Goal: Navigation & Orientation: Find specific page/section

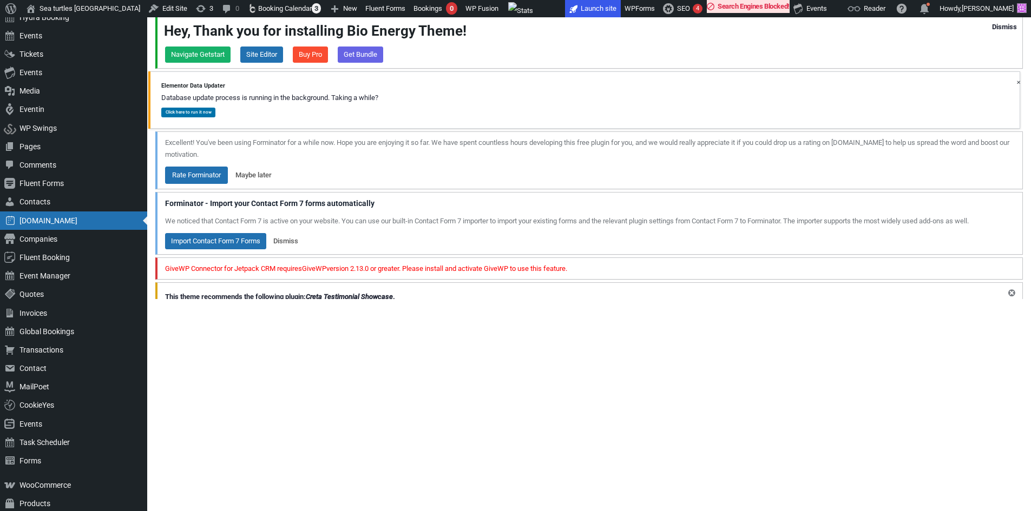
scroll to position [216, 0]
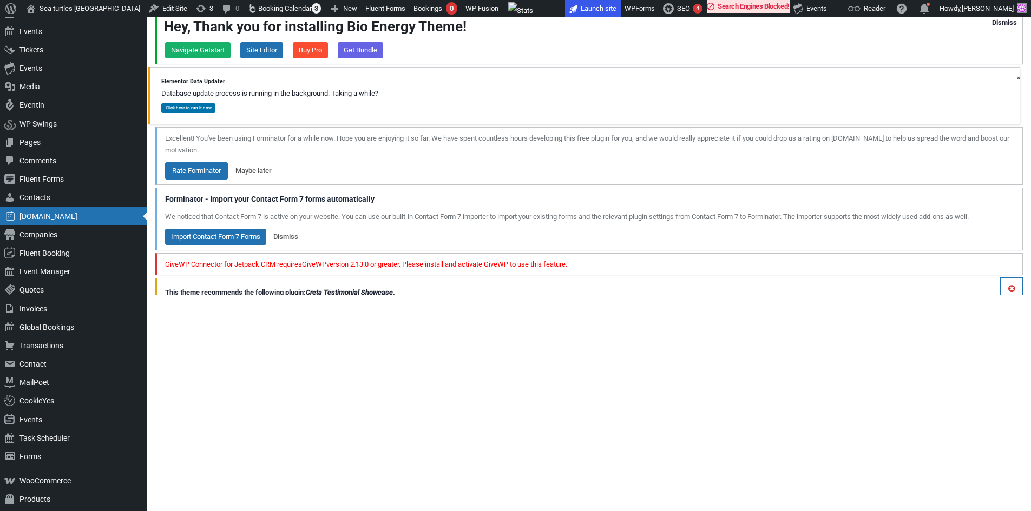
click at [1012, 291] on button "Dismiss this notice." at bounding box center [1011, 289] width 21 height 21
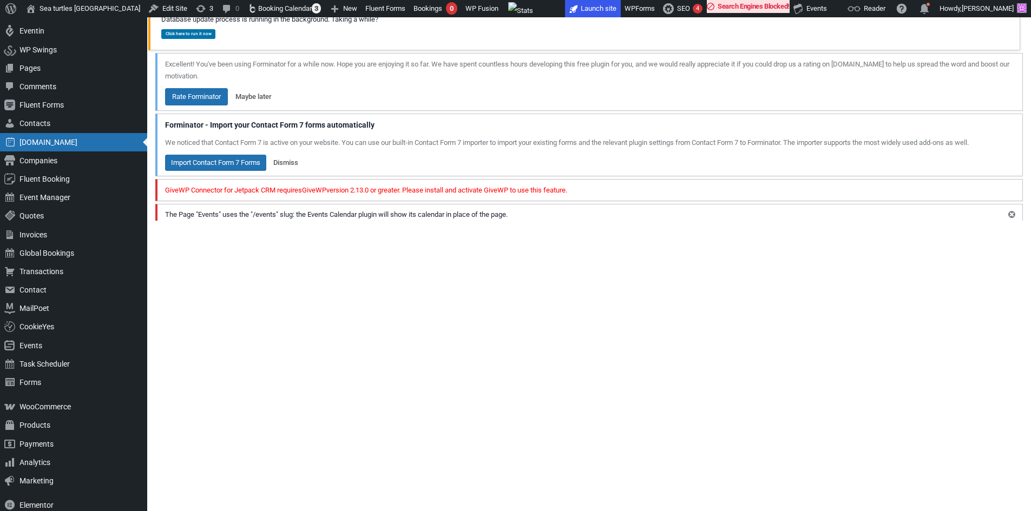
scroll to position [271, 0]
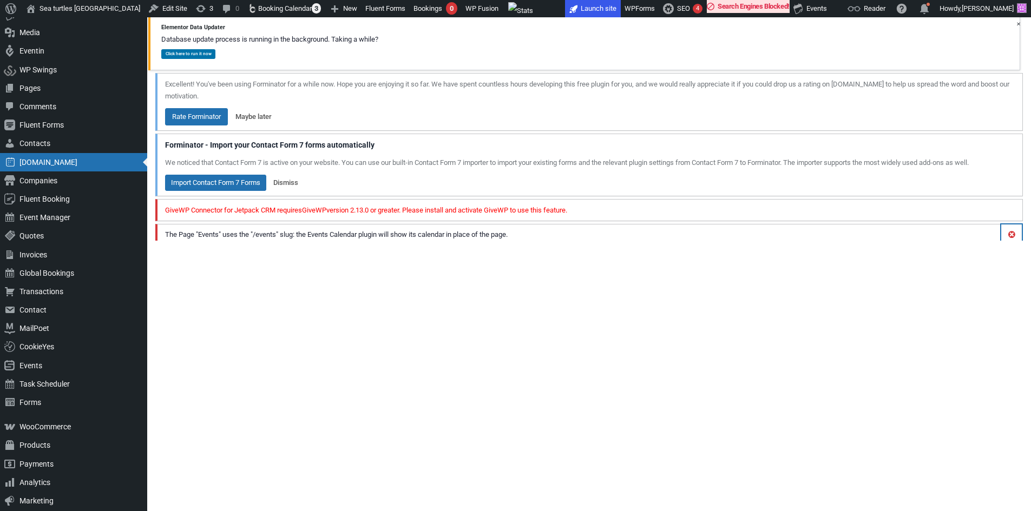
click at [1010, 238] on button "Dismiss this notice." at bounding box center [1011, 235] width 21 height 21
click at [1008, 236] on button "Dismiss this notice." at bounding box center [1011, 235] width 21 height 21
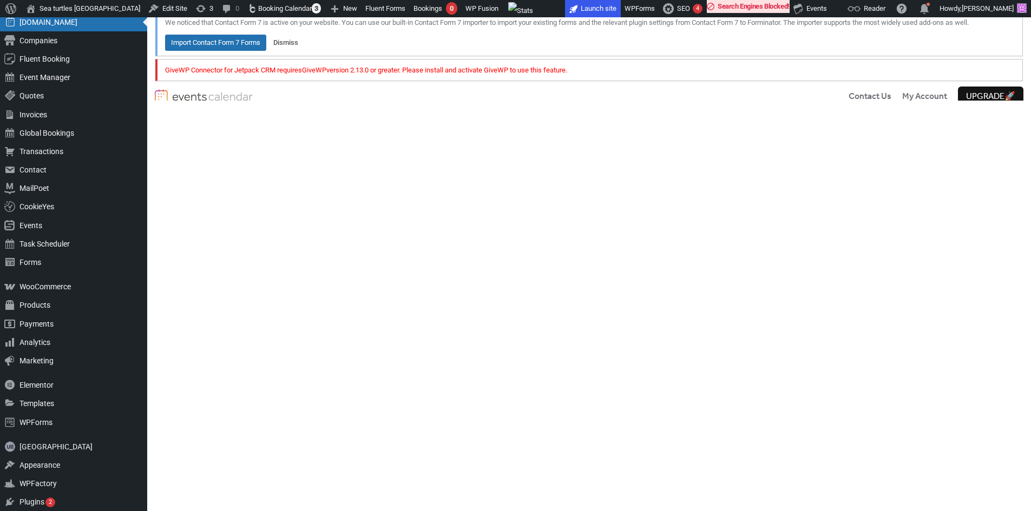
scroll to position [433, 0]
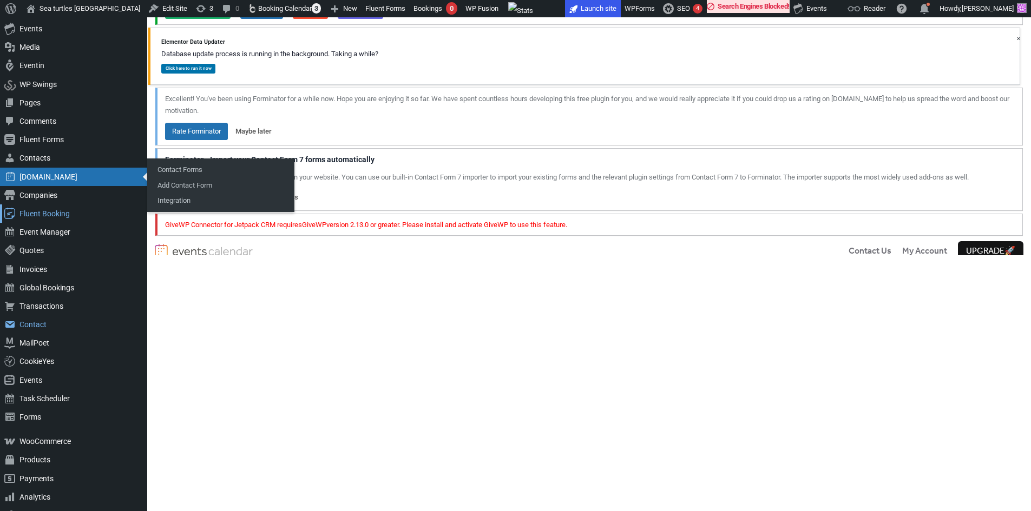
scroll to position [216, 0]
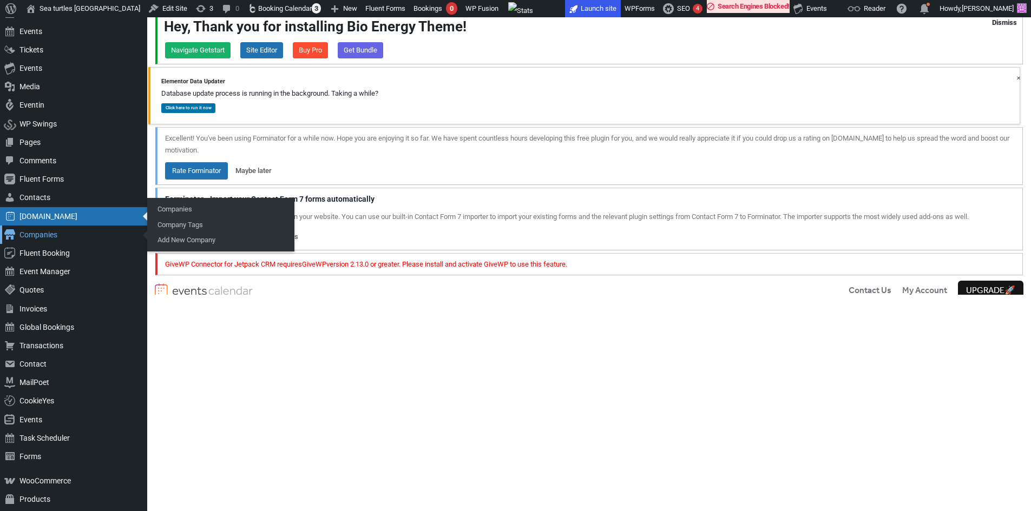
click at [55, 233] on div "Companies" at bounding box center [73, 235] width 147 height 18
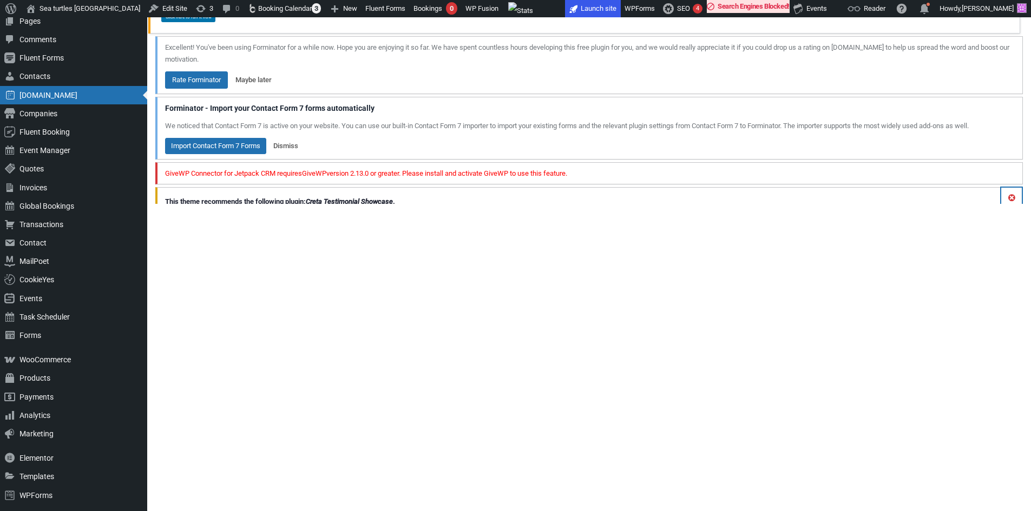
click at [1011, 200] on button "Dismiss this notice." at bounding box center [1011, 198] width 21 height 21
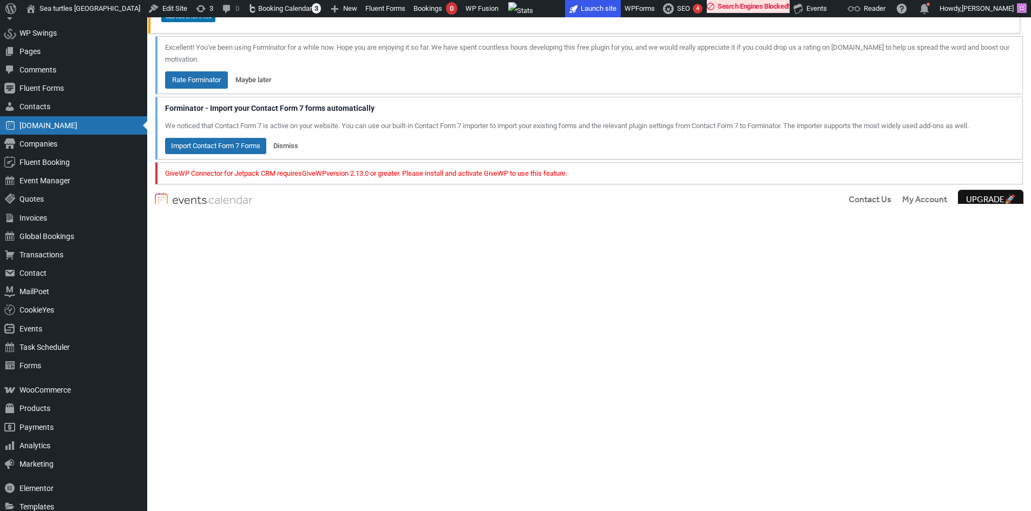
scroll to position [338, 0]
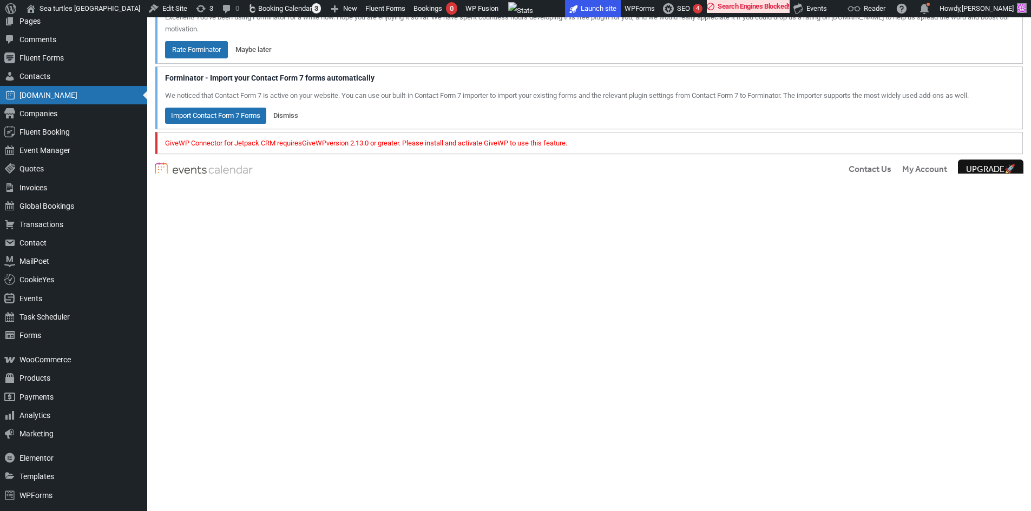
click at [614, 168] on div "Contact Us My Account Upgrade 🚀" at bounding box center [589, 169] width 884 height 28
drag, startPoint x: 206, startPoint y: 183, endPoint x: 227, endPoint y: 269, distance: 88.1
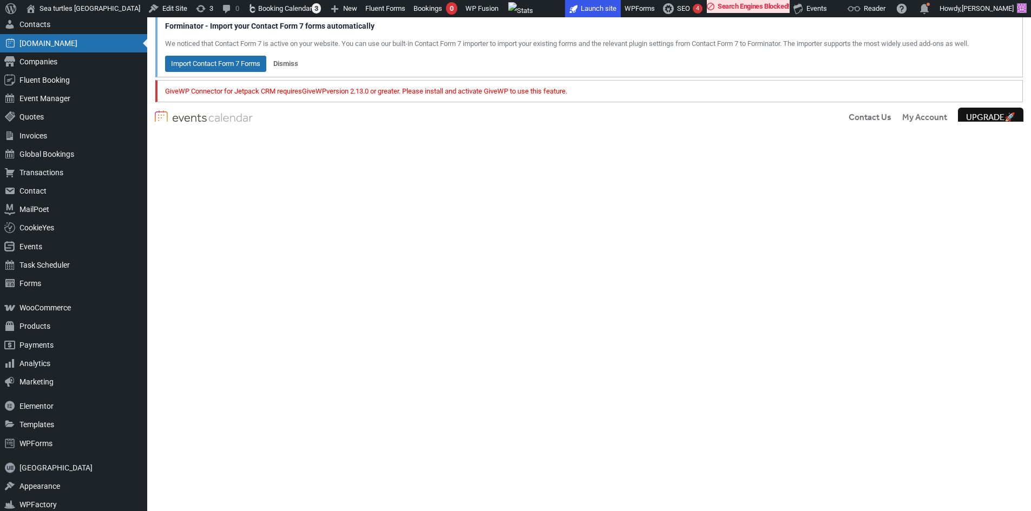
scroll to position [385, 0]
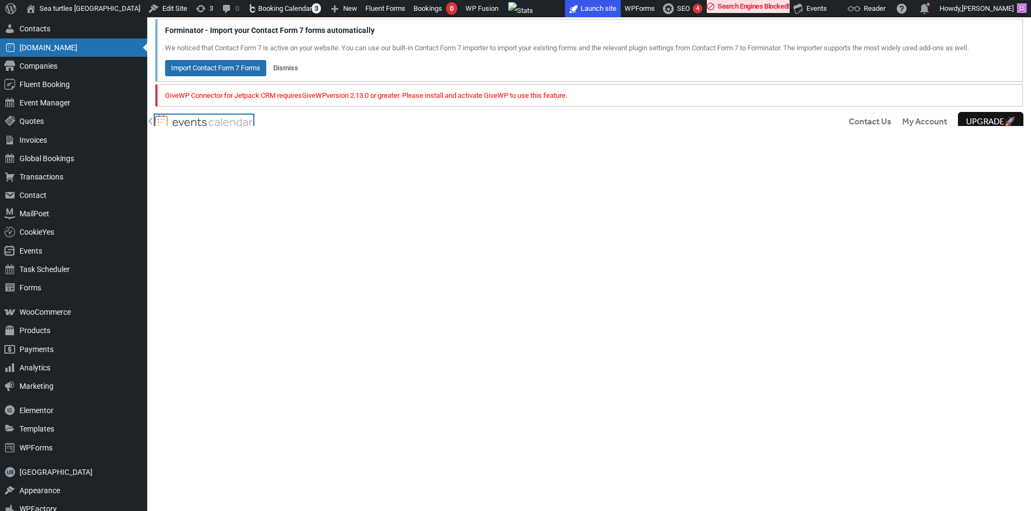
click at [149, 121] on icon at bounding box center [150, 121] width 4 height 7
click at [205, 120] on img at bounding box center [212, 122] width 81 height 14
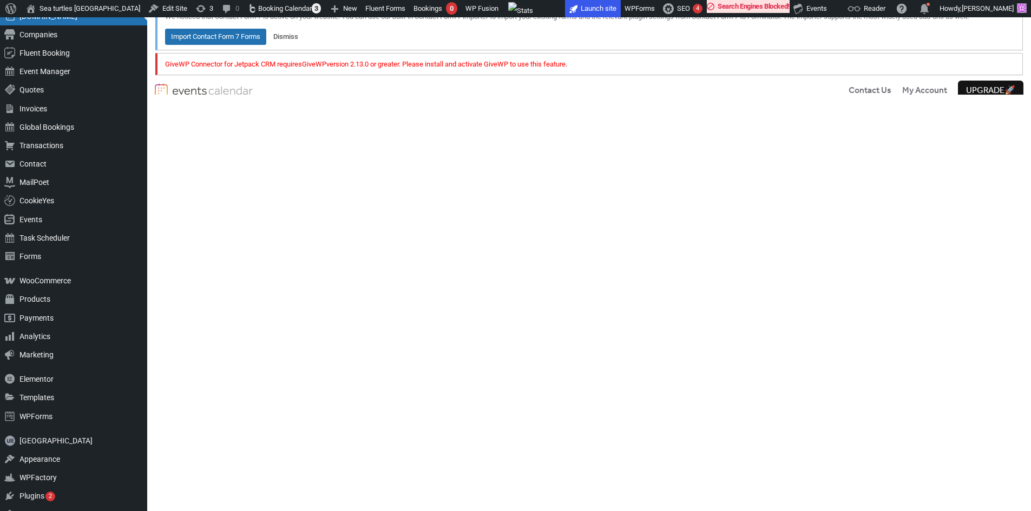
scroll to position [331, 0]
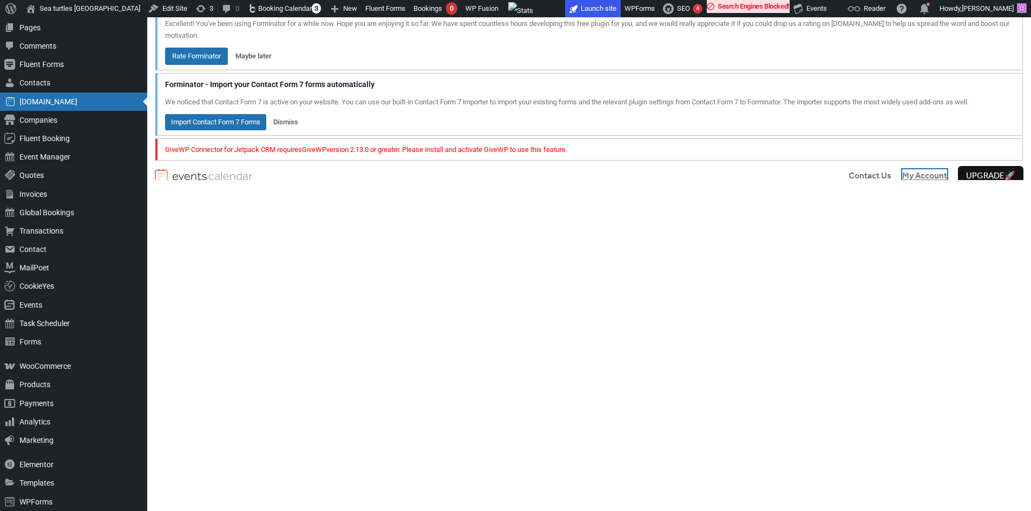
click at [910, 174] on span "My Account" at bounding box center [924, 176] width 45 height 13
click at [798, 179] on div "Contact Us My Account Upgrade 🚀" at bounding box center [589, 176] width 884 height 28
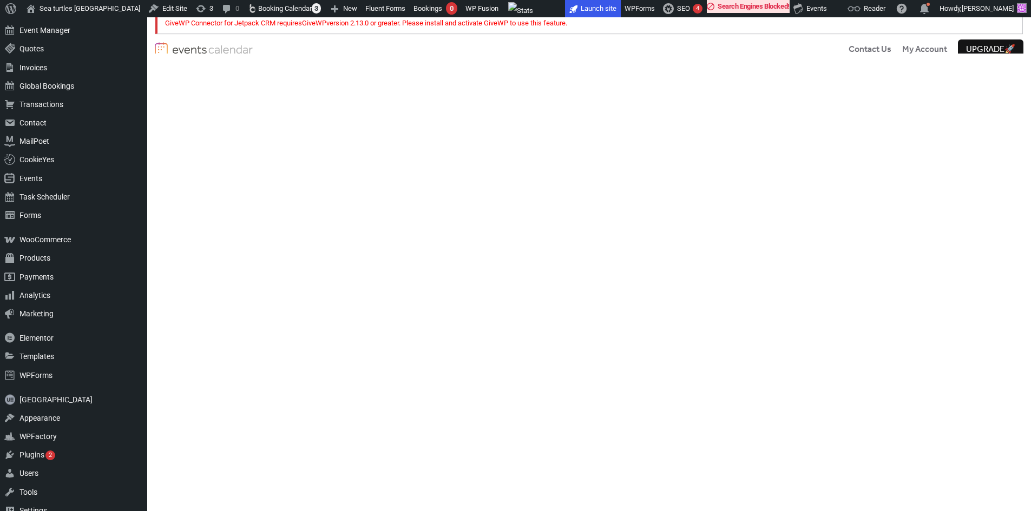
scroll to position [331, 0]
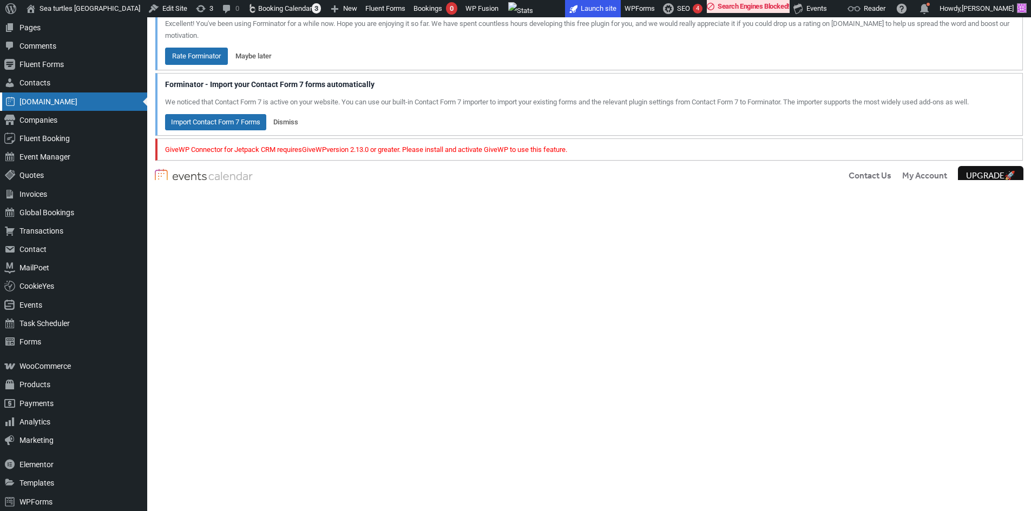
click at [71, 103] on div "[DOMAIN_NAME]" at bounding box center [73, 102] width 147 height 18
click at [859, 174] on span "Contact Us" at bounding box center [869, 176] width 43 height 13
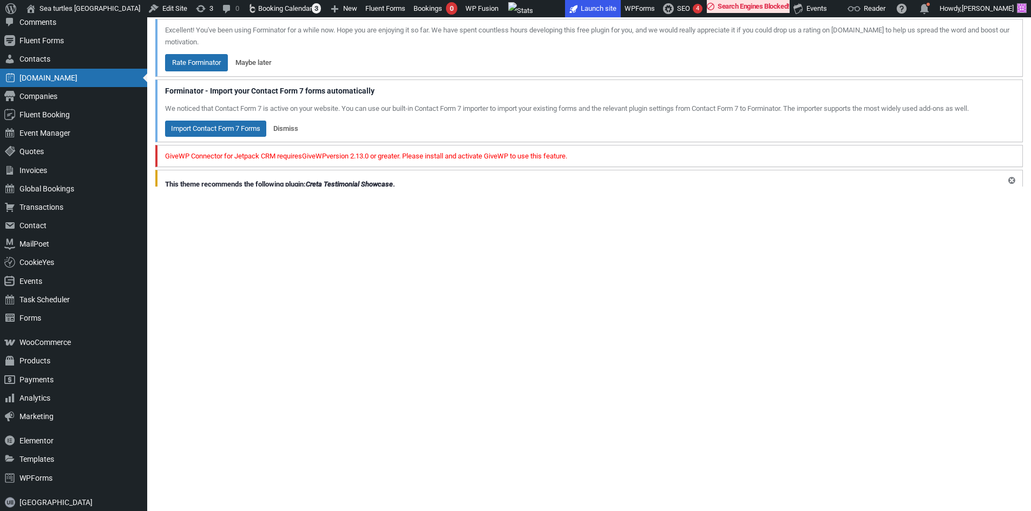
scroll to position [355, 0]
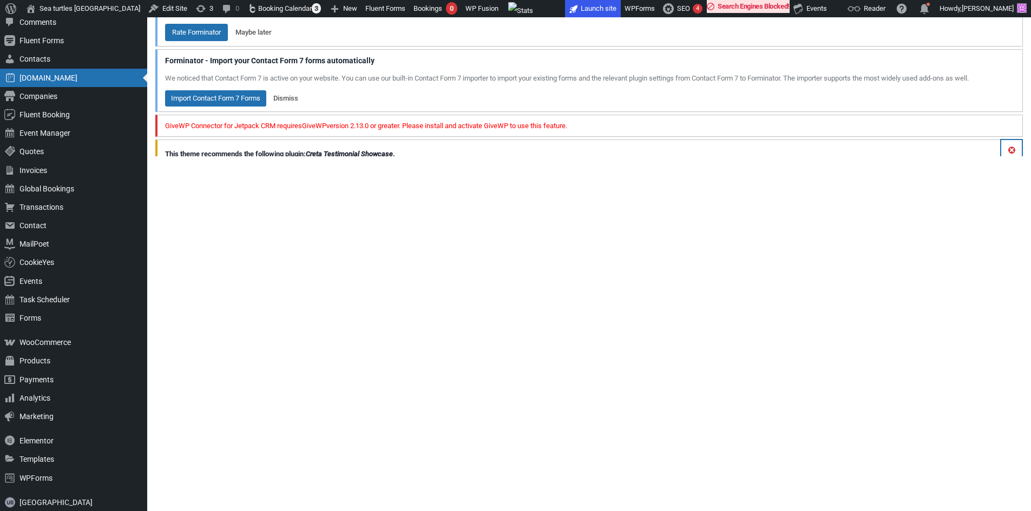
click at [1009, 151] on button "Dismiss this notice." at bounding box center [1011, 150] width 21 height 21
click at [922, 150] on span "My Account" at bounding box center [924, 152] width 45 height 13
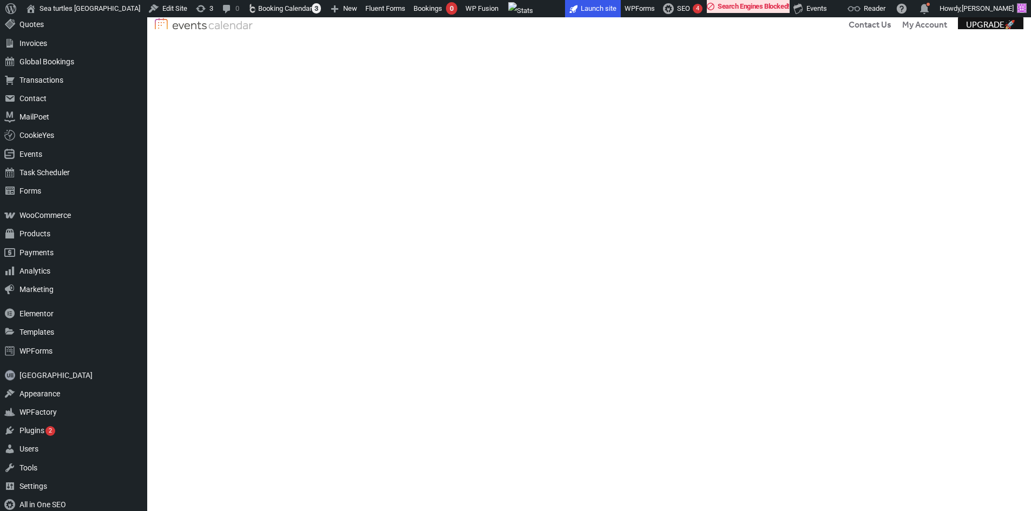
scroll to position [602, 0]
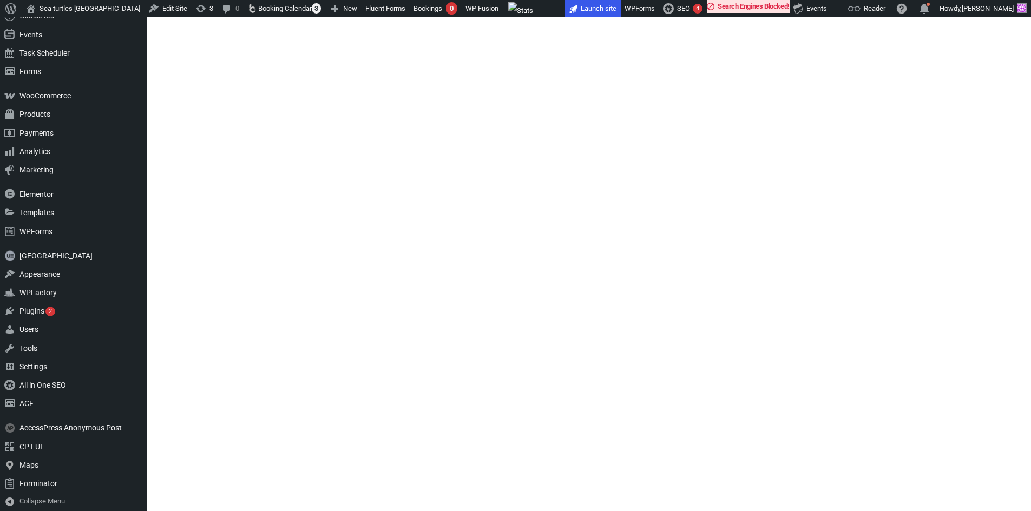
drag, startPoint x: 324, startPoint y: 148, endPoint x: 268, endPoint y: 133, distance: 57.4
drag, startPoint x: 266, startPoint y: 131, endPoint x: 246, endPoint y: 130, distance: 19.5
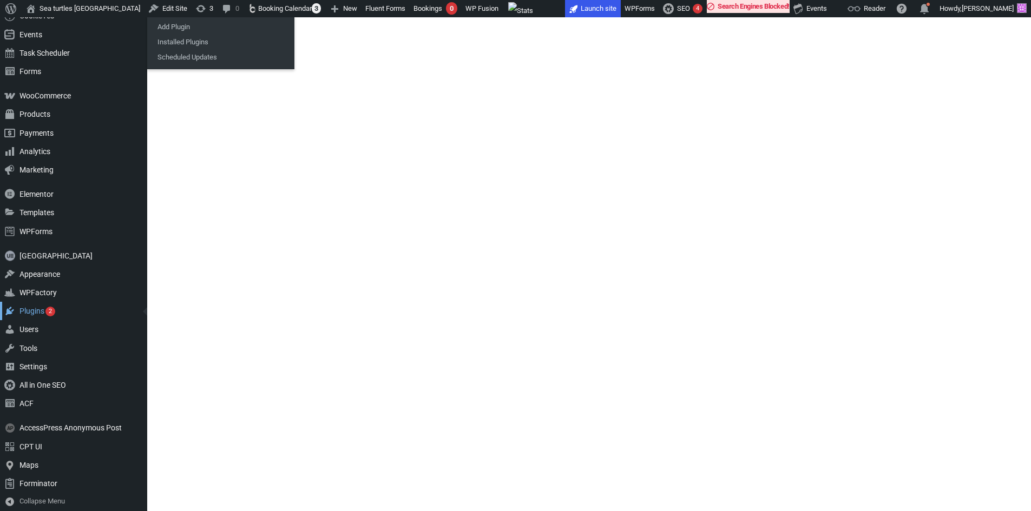
click at [43, 308] on div "Plugins 2" at bounding box center [73, 311] width 147 height 18
